Goal: Find specific page/section: Find specific page/section

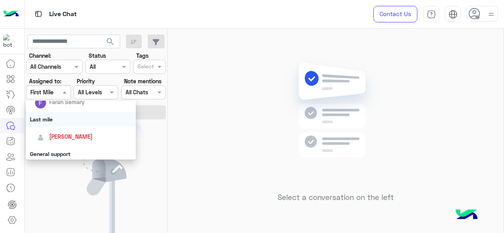
scroll to position [157, 0]
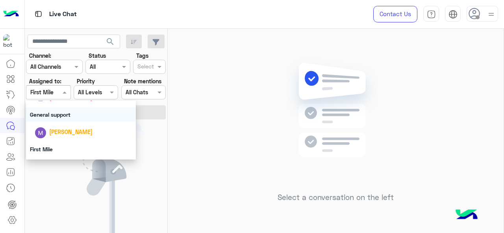
click at [65, 117] on div "General support" at bounding box center [81, 114] width 110 height 15
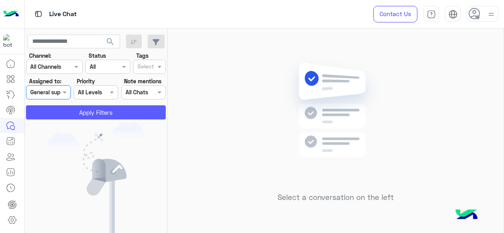
click at [70, 114] on button "Apply Filters" at bounding box center [96, 112] width 140 height 14
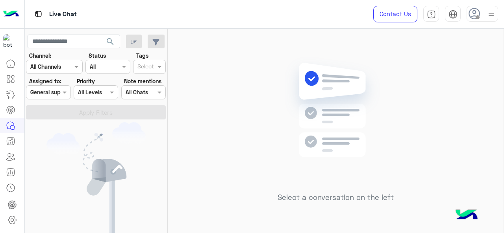
click at [63, 101] on section "Channel: Channel All Channels Status Channel All Tags Select Assigned to: Assig…" at bounding box center [96, 86] width 131 height 68
click at [61, 99] on div "Assigned on General support" at bounding box center [48, 92] width 44 height 14
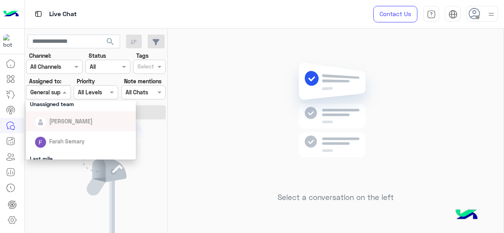
scroll to position [118, 0]
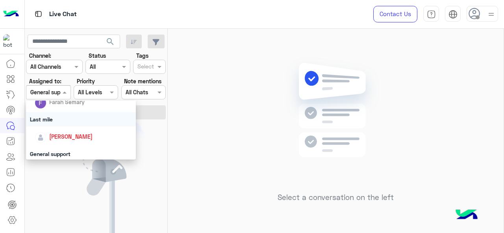
click at [67, 121] on div "Last mile" at bounding box center [81, 119] width 110 height 15
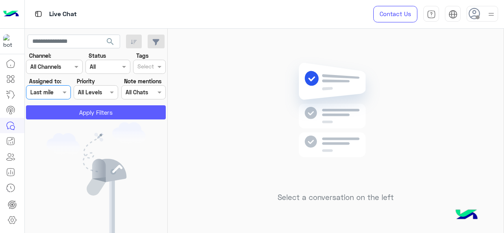
click at [90, 107] on button "Apply Filters" at bounding box center [96, 112] width 140 height 14
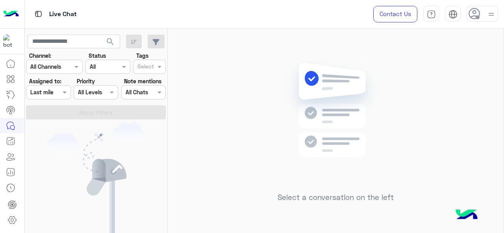
click at [40, 98] on div "Assigned on Last mile" at bounding box center [48, 92] width 44 height 14
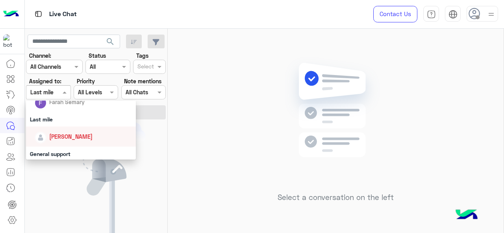
drag, startPoint x: 56, startPoint y: 132, endPoint x: 65, endPoint y: 120, distance: 15.0
click at [56, 132] on div "[PERSON_NAME]" at bounding box center [84, 137] width 98 height 14
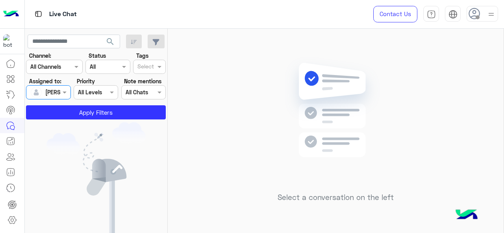
click at [76, 104] on section "Channel: Channel All Channels Status Channel All Tags Select Assigned to: Assig…" at bounding box center [96, 86] width 131 height 68
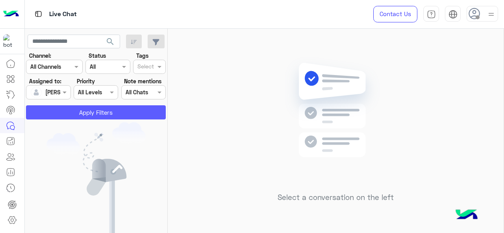
click at [73, 116] on button "Apply Filters" at bounding box center [96, 112] width 140 height 14
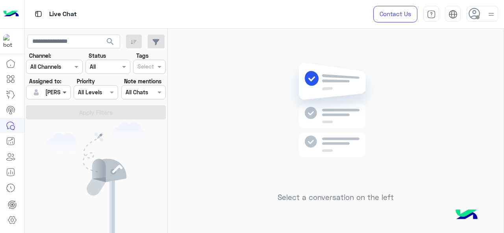
click at [61, 93] on span at bounding box center [66, 92] width 10 height 8
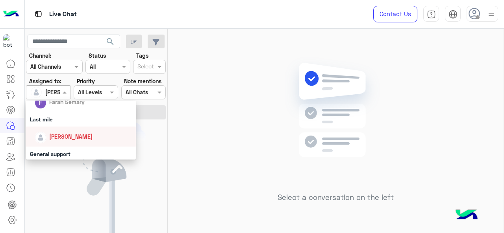
scroll to position [157, 0]
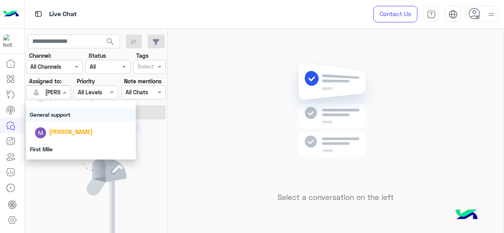
click at [63, 119] on div "General support" at bounding box center [81, 114] width 110 height 15
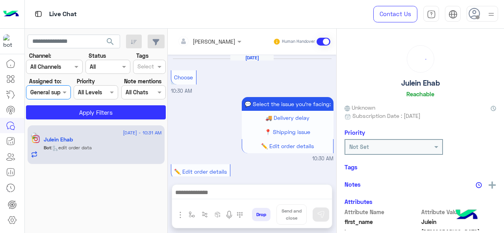
scroll to position [272, 0]
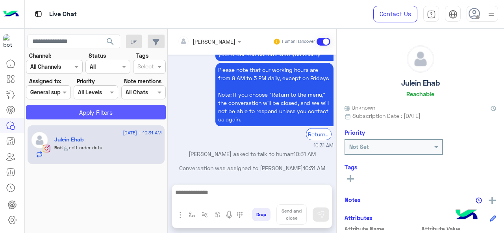
click at [91, 116] on button "Apply Filters" at bounding box center [96, 112] width 140 height 14
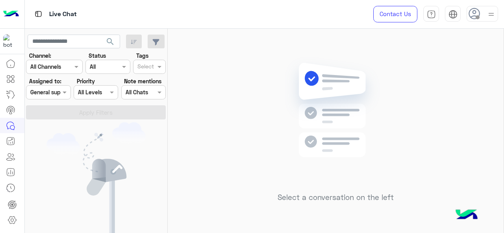
click at [49, 88] on div at bounding box center [48, 92] width 44 height 9
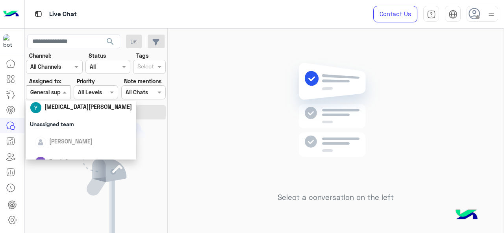
scroll to position [174, 0]
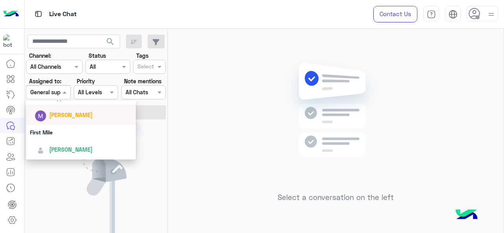
click at [65, 110] on div "[PERSON_NAME]" at bounding box center [84, 115] width 98 height 14
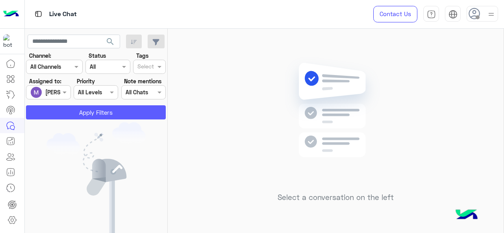
click at [71, 110] on button "Apply Filters" at bounding box center [96, 112] width 140 height 14
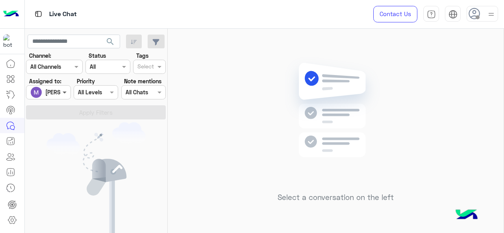
click at [61, 88] on span at bounding box center [66, 92] width 10 height 8
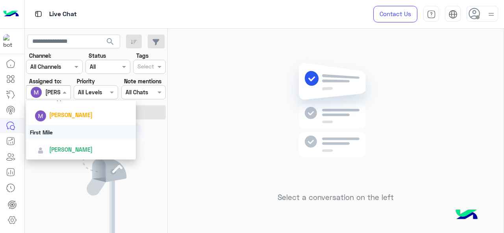
click at [64, 133] on div "First Mile" at bounding box center [81, 132] width 110 height 15
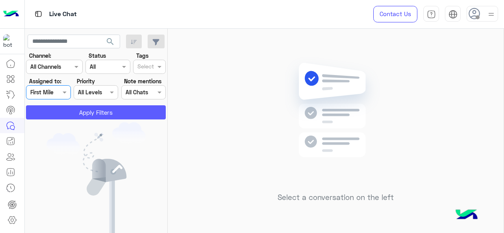
click at [68, 115] on button "Apply Filters" at bounding box center [96, 112] width 140 height 14
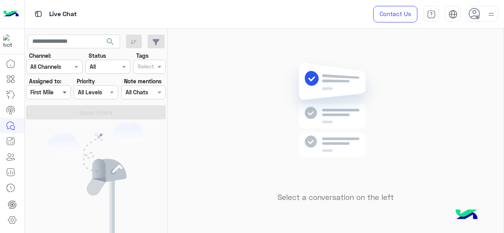
click at [61, 94] on span at bounding box center [66, 92] width 10 height 8
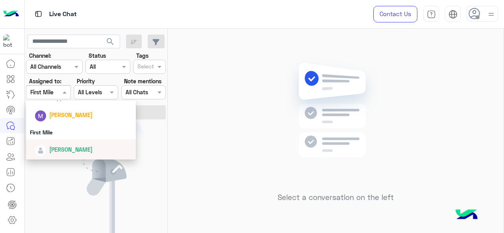
click at [61, 149] on span "[PERSON_NAME]" at bounding box center [70, 149] width 43 height 7
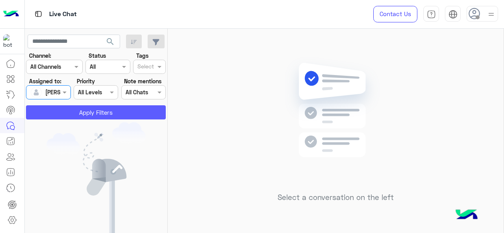
click at [76, 119] on button "Apply Filters" at bounding box center [96, 112] width 140 height 14
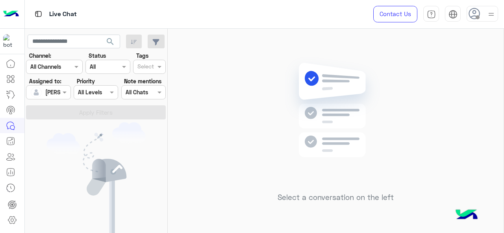
click at [58, 98] on div "[PERSON_NAME]" at bounding box center [45, 93] width 30 height 16
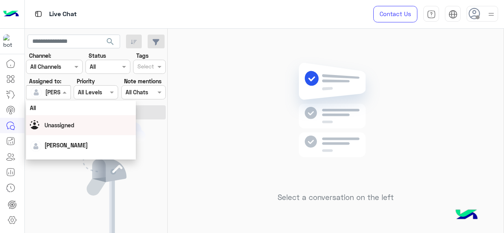
scroll to position [118, 0]
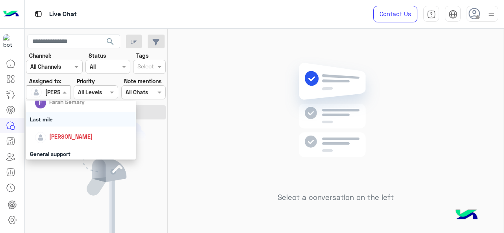
click at [61, 119] on div "Last mile" at bounding box center [81, 119] width 110 height 15
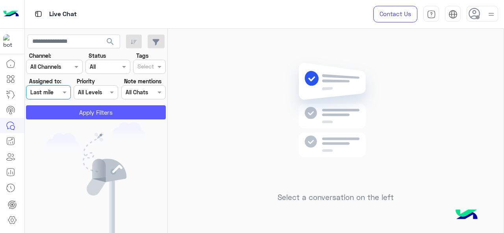
click at [70, 113] on button "Apply Filters" at bounding box center [96, 112] width 140 height 14
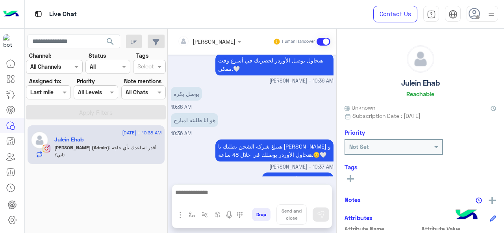
scroll to position [195, 0]
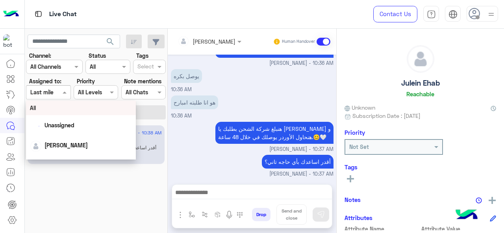
click at [46, 96] on div "Last mile" at bounding box center [41, 92] width 23 height 8
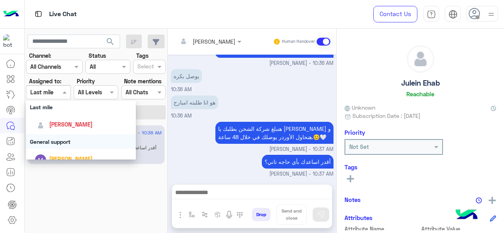
scroll to position [118, 0]
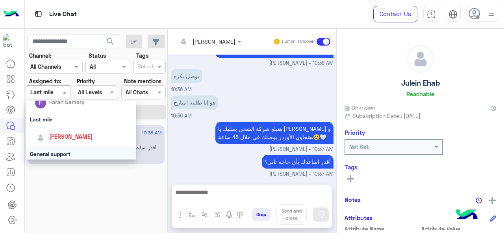
click at [50, 152] on div "General support" at bounding box center [81, 154] width 110 height 15
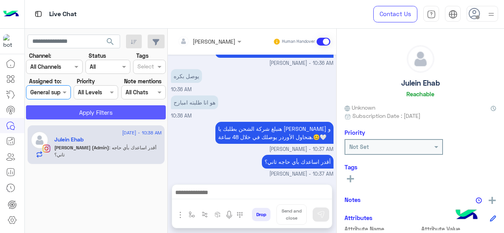
click at [67, 111] on button "Apply Filters" at bounding box center [96, 112] width 140 height 14
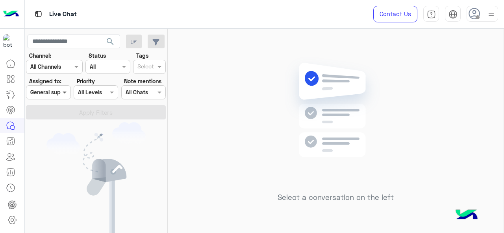
click at [61, 90] on span at bounding box center [66, 92] width 10 height 8
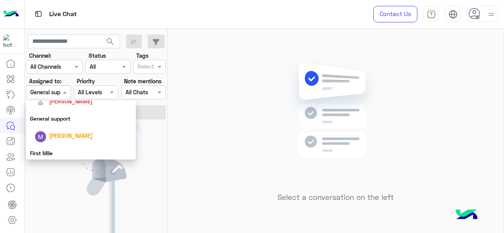
scroll to position [174, 0]
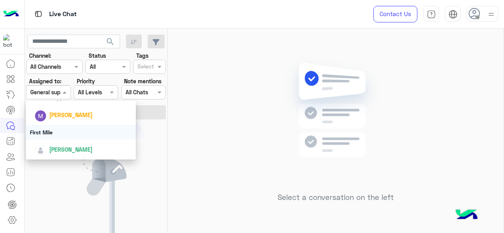
click at [65, 135] on div "First Mile" at bounding box center [81, 132] width 110 height 15
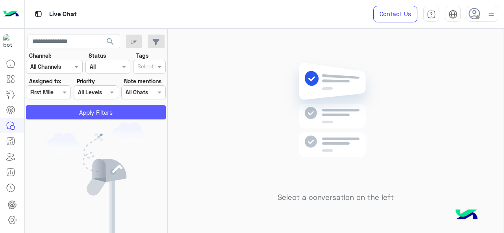
click at [85, 116] on button "Apply Filters" at bounding box center [96, 112] width 140 height 14
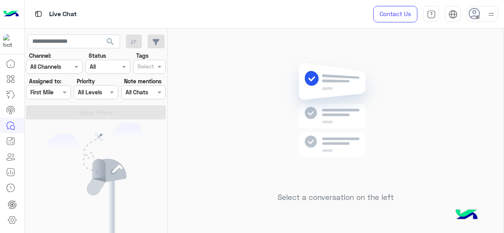
click at [42, 92] on input "text" at bounding box center [39, 93] width 18 height 8
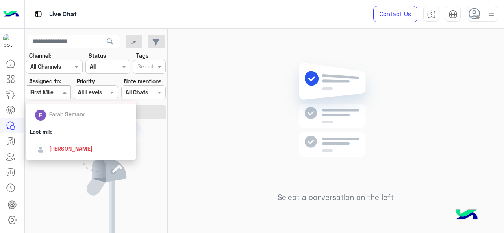
scroll to position [118, 0]
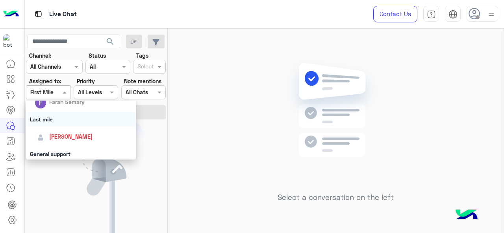
click at [54, 118] on div "Last mile" at bounding box center [81, 119] width 110 height 15
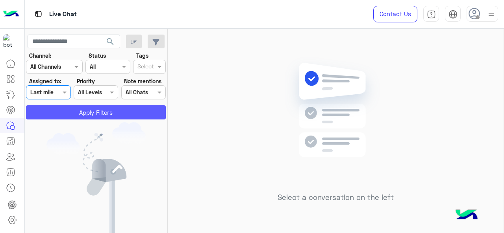
click at [68, 112] on button "Apply Filters" at bounding box center [96, 112] width 140 height 14
